Goal: Task Accomplishment & Management: Complete application form

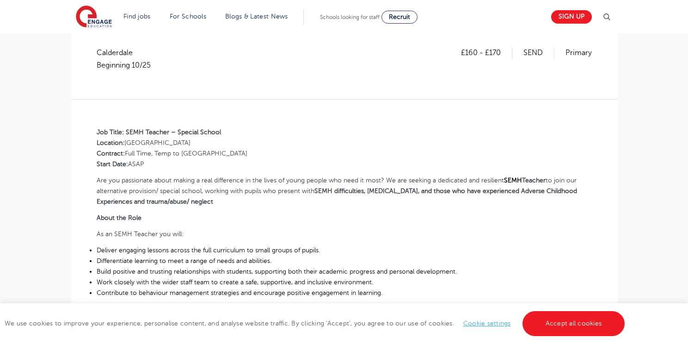
scroll to position [191, 0]
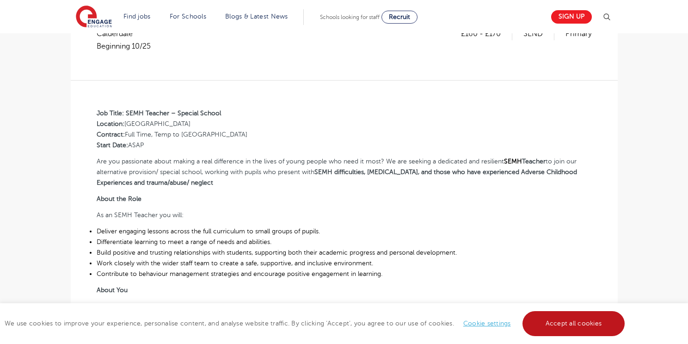
click at [554, 322] on link "Accept all cookies" at bounding box center [573, 323] width 103 height 25
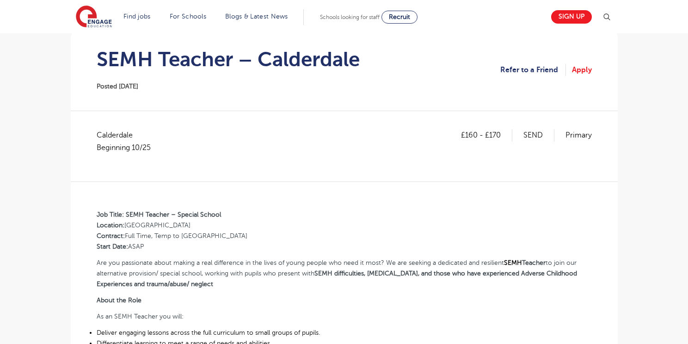
scroll to position [87, 0]
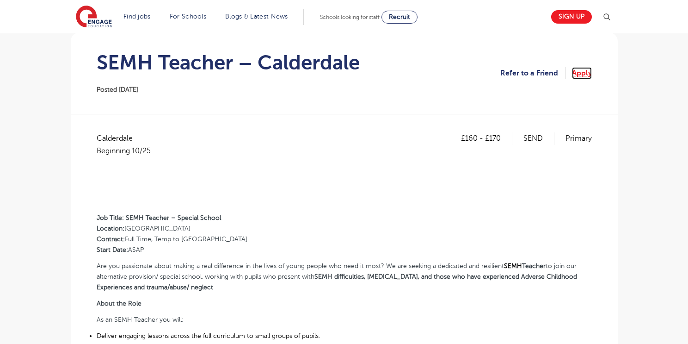
click at [578, 72] on link "Apply" at bounding box center [582, 73] width 20 height 12
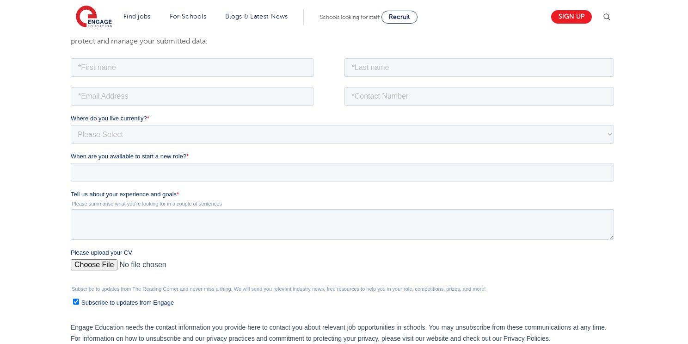
scroll to position [105, 0]
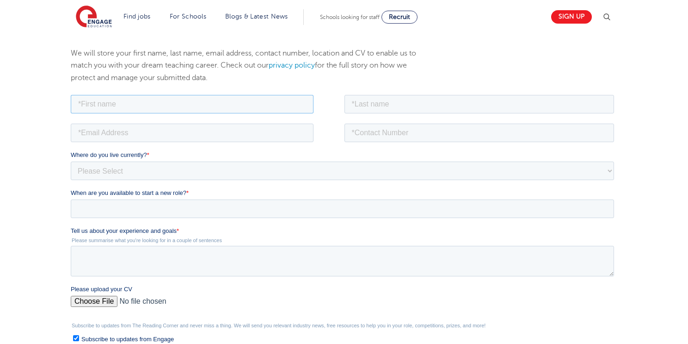
click at [226, 104] on input "text" at bounding box center [191, 103] width 243 height 18
type input "James"
click at [385, 107] on input "text" at bounding box center [479, 103] width 270 height 18
type input "Kilby"
click at [152, 131] on input "email" at bounding box center [191, 132] width 243 height 18
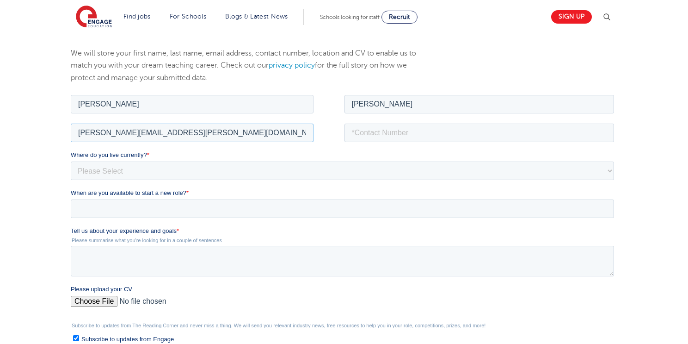
type input "james.kilby@yahoo.co.uk"
click at [398, 133] on input "tel" at bounding box center [479, 132] width 270 height 18
type input "07730391917"
click at [129, 167] on select "Please Select UK Canada Ireland Australia New Zealand Europe USA South Africa J…" at bounding box center [341, 170] width 543 height 18
select select "UK"
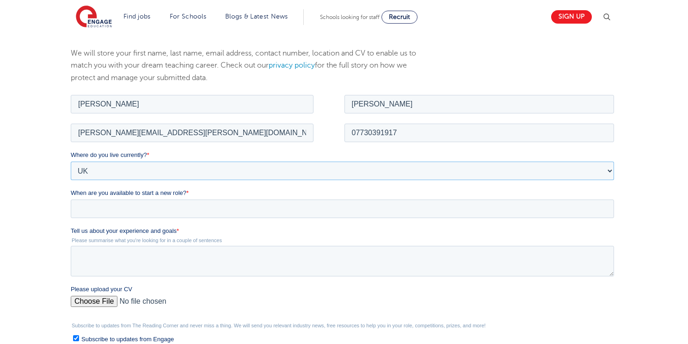
click at [70, 161] on select "Please Select UK Canada Ireland Australia New Zealand Europe USA South Africa J…" at bounding box center [341, 170] width 543 height 18
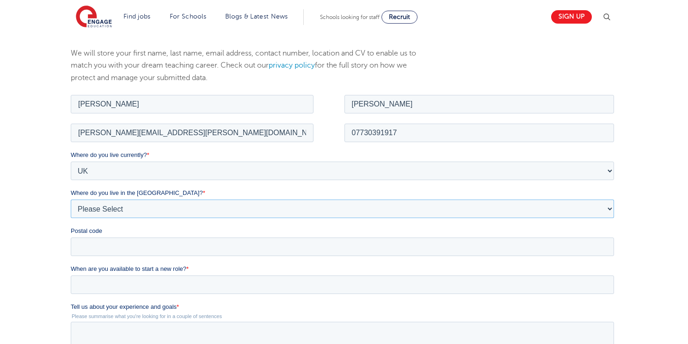
click at [98, 207] on select "Please Select Overseas Barnsley Bedfordshire Berkshire Bournemouth Bracknell Fo…" at bounding box center [341, 208] width 543 height 18
select select "Leicestershire"
click at [70, 199] on select "Please Select Overseas Barnsley Bedfordshire Berkshire Bournemouth Bracknell Fo…" at bounding box center [341, 208] width 543 height 18
click at [90, 250] on input "Postal code" at bounding box center [341, 246] width 543 height 18
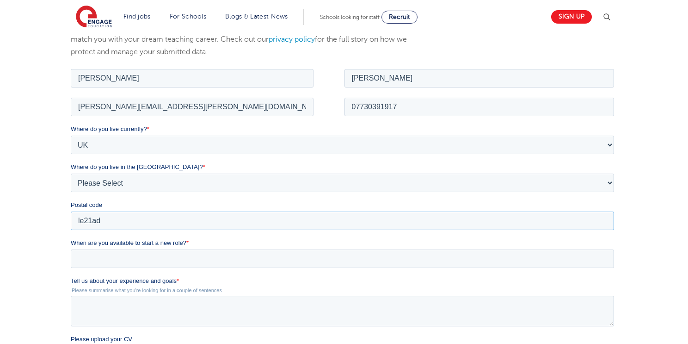
scroll to position [141, 0]
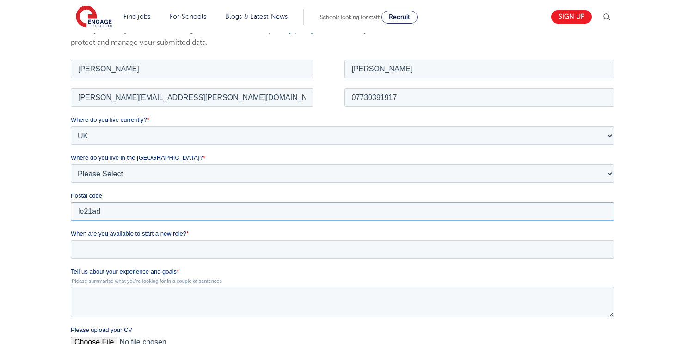
type input "le21ad"
click at [112, 252] on input "When are you available to start a new role? *" at bounding box center [341, 248] width 543 height 18
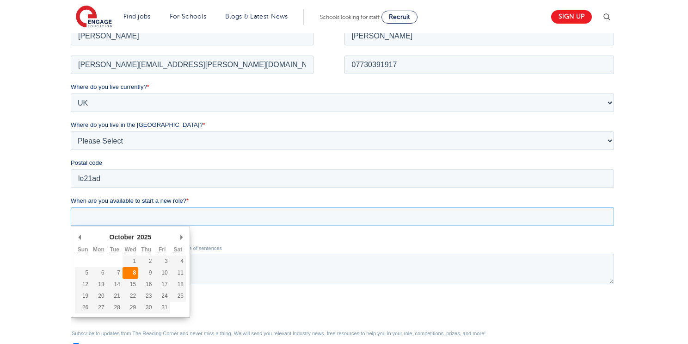
scroll to position [174, 0]
type div "2026-01-17"
type input "2026/01/17"
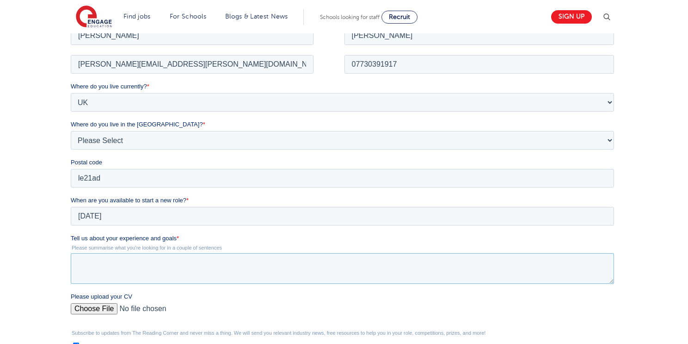
click at [115, 266] on textarea "Tell us about your experience and goals *" at bounding box center [341, 267] width 543 height 31
click at [86, 263] on textarea "Tell us about your experience and goals *" at bounding box center [341, 267] width 543 height 31
paste textarea "Science Lead and experienced Behaviour Specialist with extensive professional w…"
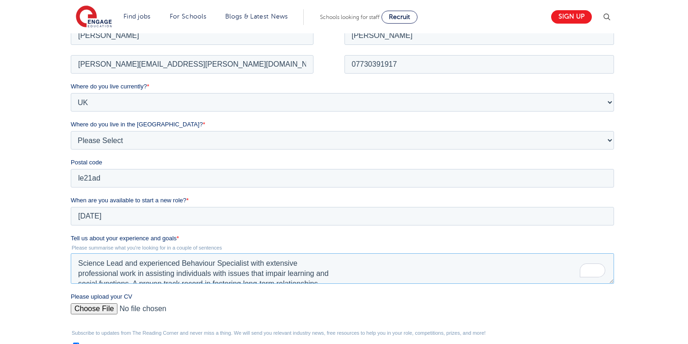
scroll to position [117, 0]
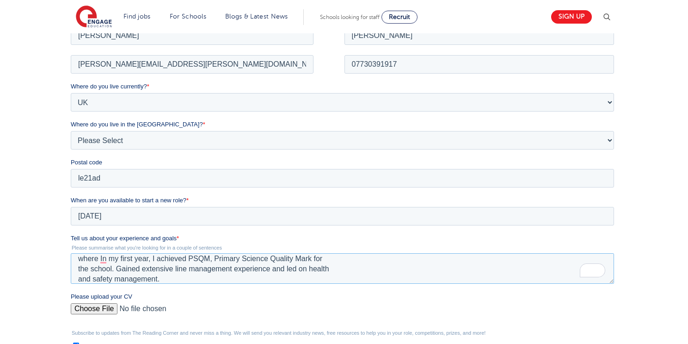
type textarea "Science Lead and experienced Behaviour Specialist with extensive professional w…"
click at [101, 304] on input "Please upload your CV" at bounding box center [341, 311] width 543 height 18
type input "C:\fakepath\James Kilby Resume 2025 .pdf"
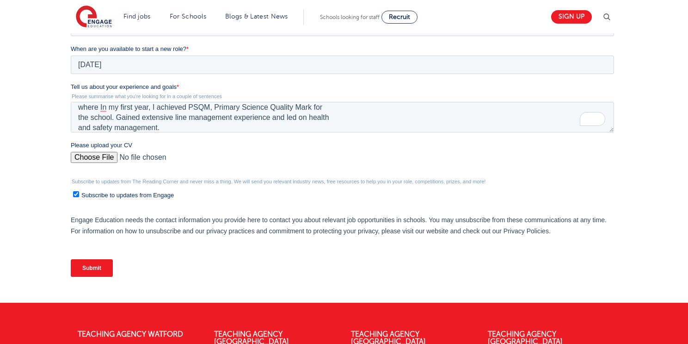
scroll to position [347, 0]
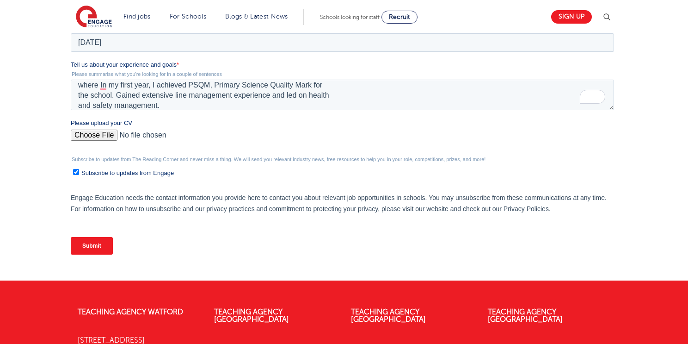
click at [91, 246] on input "Submit" at bounding box center [91, 246] width 42 height 18
